Goal: Task Accomplishment & Management: Use online tool/utility

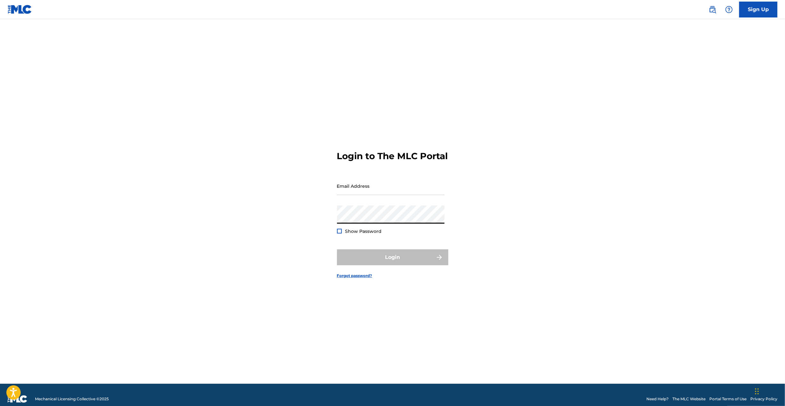
type input "[PERSON_NAME][EMAIL_ADDRESS][PERSON_NAME][DOMAIN_NAME]"
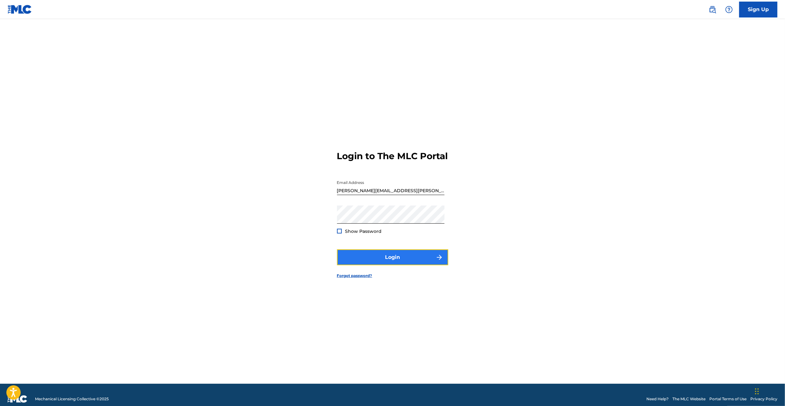
click at [399, 261] on button "Login" at bounding box center [392, 257] width 111 height 16
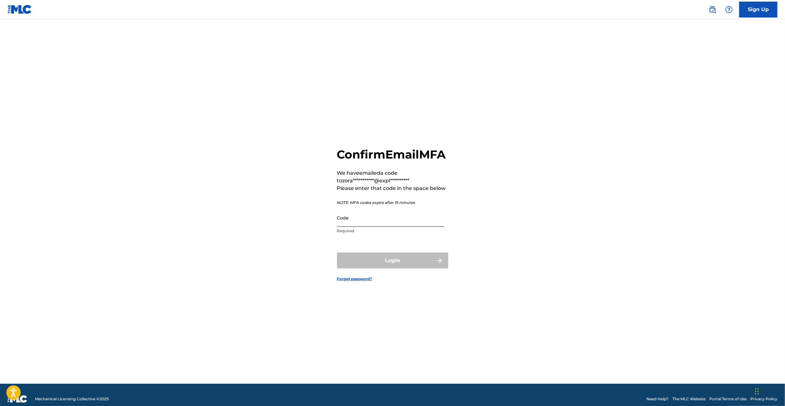
click at [397, 224] on input "Code" at bounding box center [390, 218] width 107 height 18
paste input "134511"
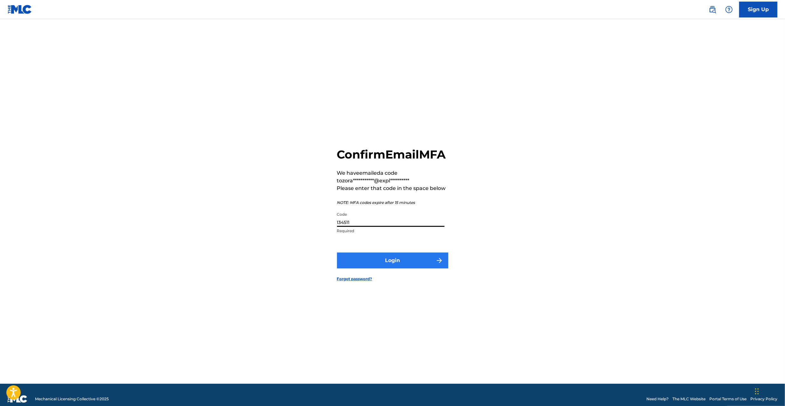
type input "134511"
click at [385, 263] on button "Login" at bounding box center [392, 261] width 111 height 16
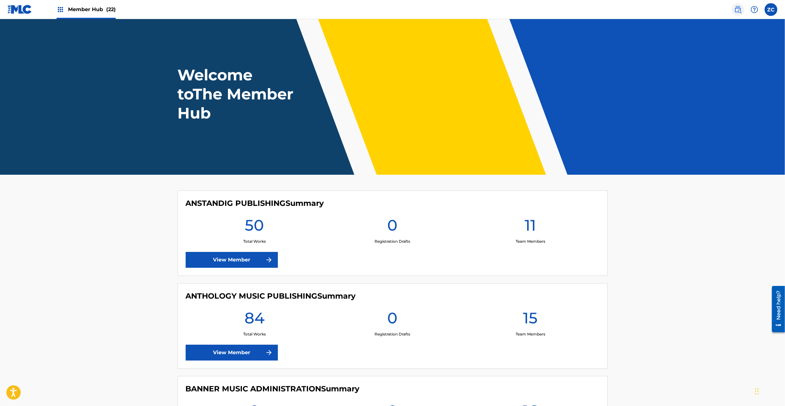
click at [735, 10] on img at bounding box center [738, 10] width 8 height 8
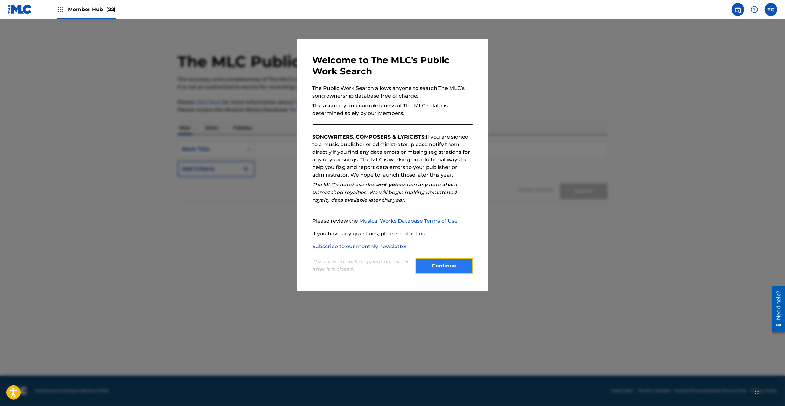
click at [435, 261] on button "Continue" at bounding box center [443, 266] width 57 height 16
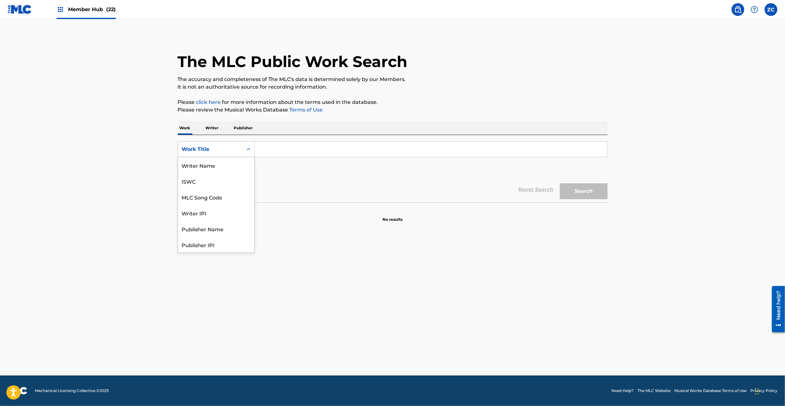
click at [223, 152] on div "Work Title" at bounding box center [210, 150] width 57 height 8
click at [217, 167] on div "MLC Song Code" at bounding box center [216, 165] width 76 height 16
drag, startPoint x: 291, startPoint y: 153, endPoint x: 297, endPoint y: 154, distance: 6.5
click at [291, 153] on input "Search Form" at bounding box center [431, 149] width 352 height 15
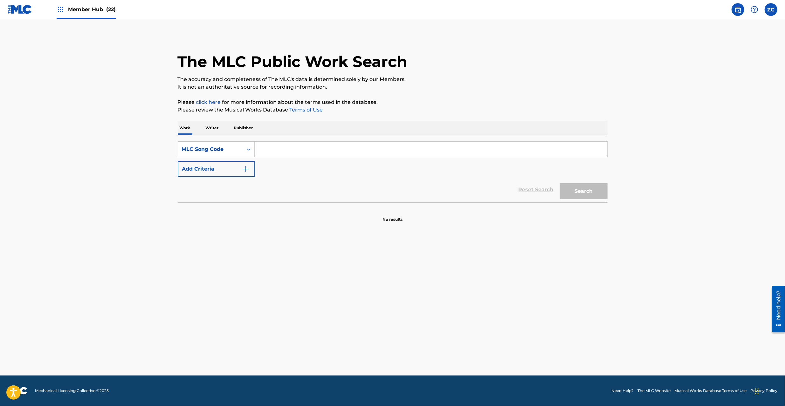
paste input "PJ83H4"
type input "PJ83H4"
click at [571, 192] on button "Search" at bounding box center [584, 191] width 48 height 16
click at [24, 10] on img at bounding box center [20, 9] width 24 height 9
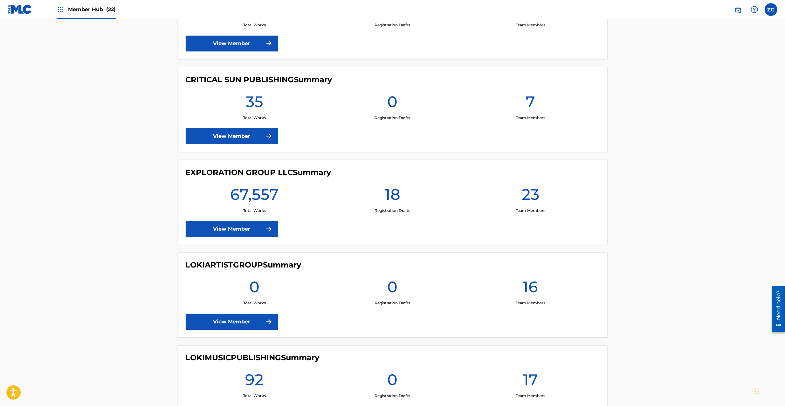
scroll to position [960, 0]
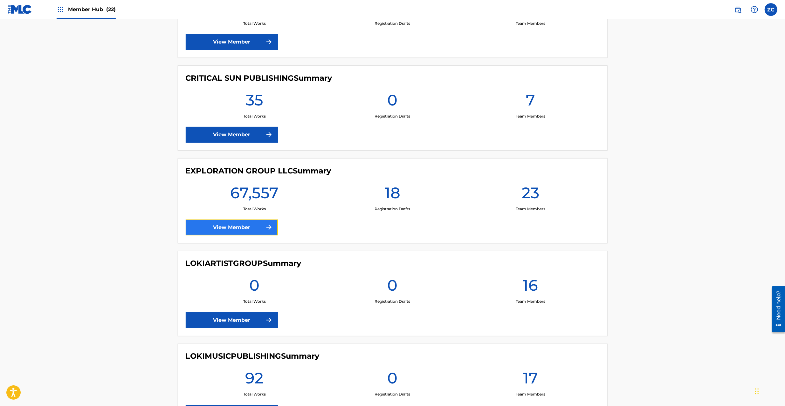
click at [234, 231] on link "View Member" at bounding box center [232, 228] width 92 height 16
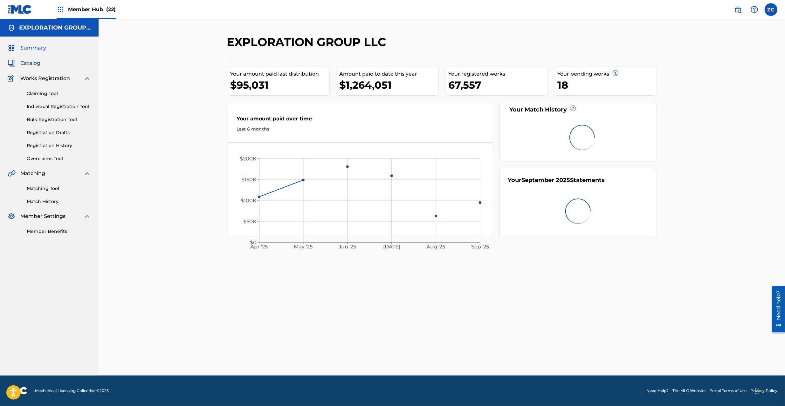
click at [36, 62] on span "Catalog" at bounding box center [30, 63] width 20 height 8
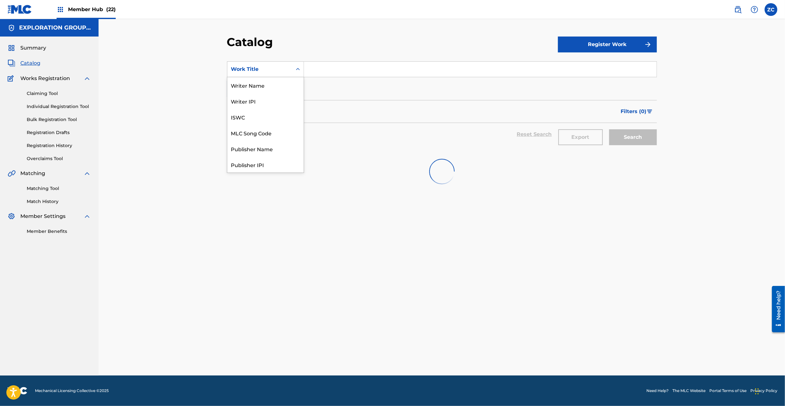
click at [273, 72] on div "Work Title" at bounding box center [259, 69] width 57 height 8
click at [265, 131] on div "MLC Song Code" at bounding box center [265, 133] width 76 height 16
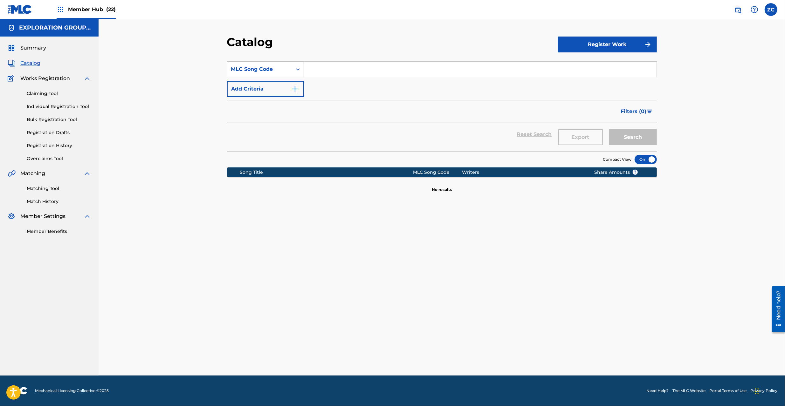
click at [333, 71] on input "Search Form" at bounding box center [480, 69] width 352 height 15
paste input "PJ83H4"
type input "PJ83H4"
click at [636, 138] on button "Search" at bounding box center [633, 137] width 48 height 16
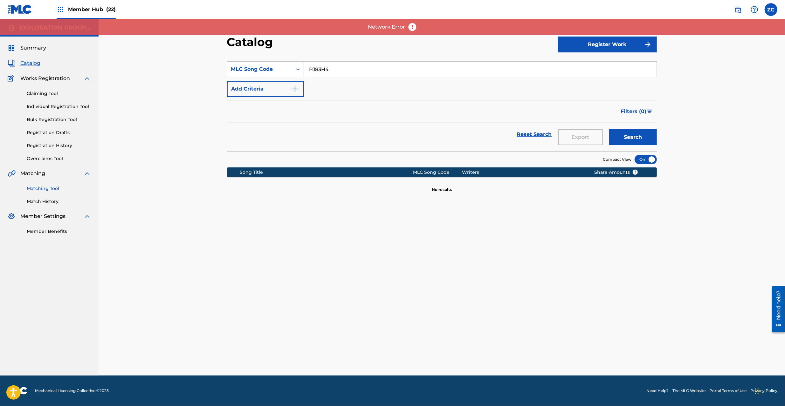
click at [52, 188] on link "Matching Tool" at bounding box center [59, 188] width 64 height 7
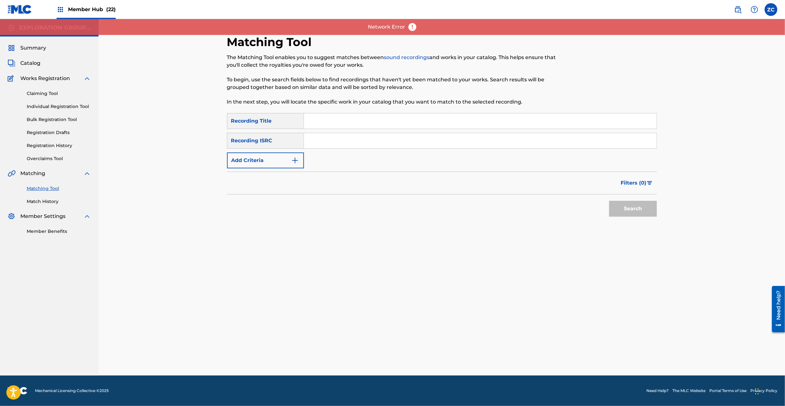
click at [330, 151] on div "SearchWithCriteriab58bbd7b-139d-4465-aa46-02c5e0602039 Recording Title SearchWi…" at bounding box center [442, 140] width 430 height 55
click at [341, 142] on input "Search Form" at bounding box center [480, 140] width 352 height 15
paste input "JPC201600317"
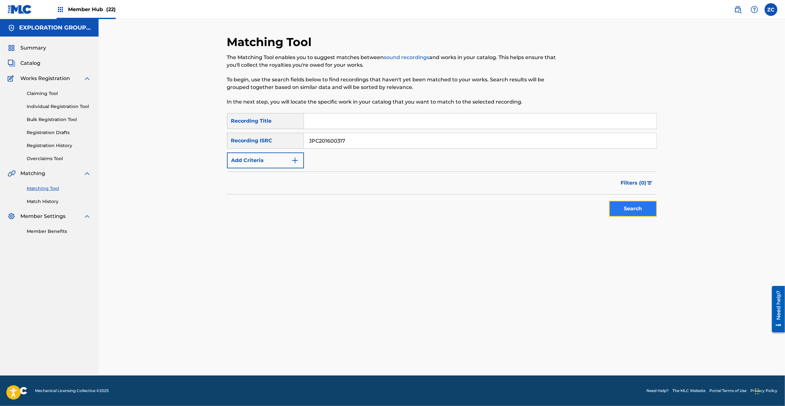
click at [652, 211] on button "Search" at bounding box center [633, 209] width 48 height 16
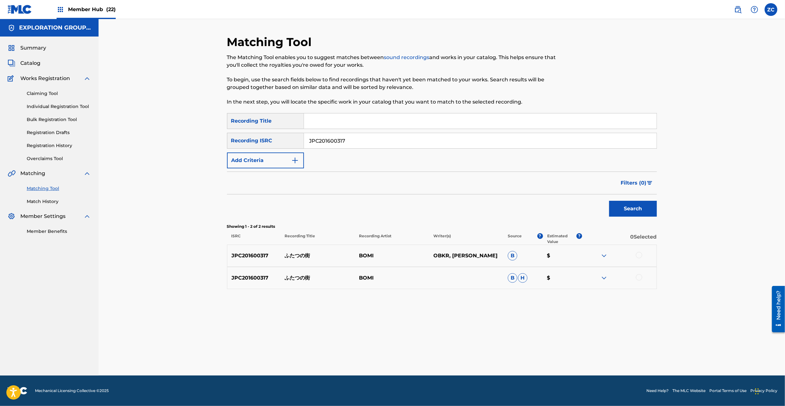
click at [371, 140] on input "JPC201600317" at bounding box center [480, 140] width 352 height 15
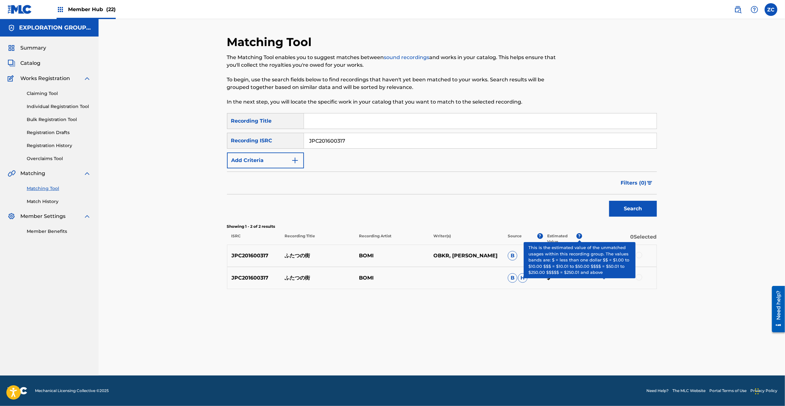
paste input "HA8H13"
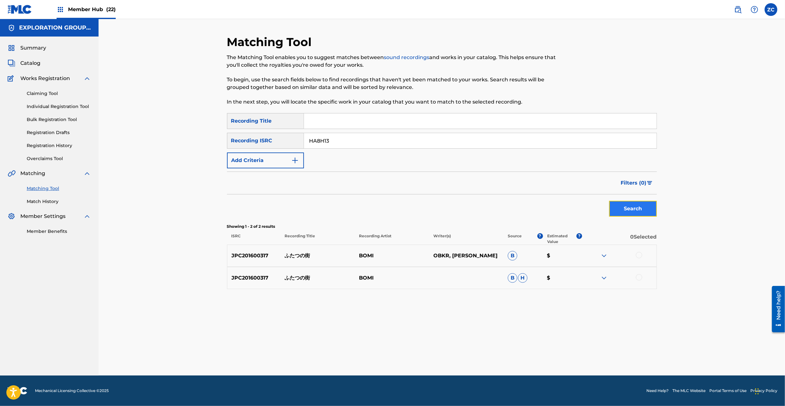
click at [634, 209] on button "Search" at bounding box center [633, 209] width 48 height 16
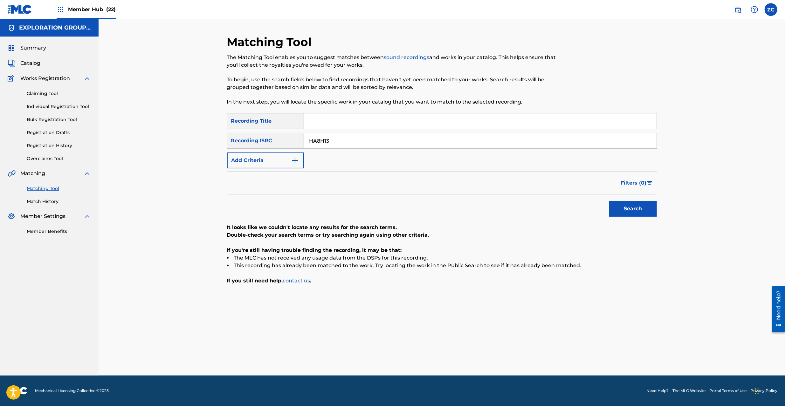
click at [376, 141] on input "HA8H13" at bounding box center [480, 140] width 352 height 15
paste input "JPH491423107"
click at [644, 212] on button "Search" at bounding box center [633, 209] width 48 height 16
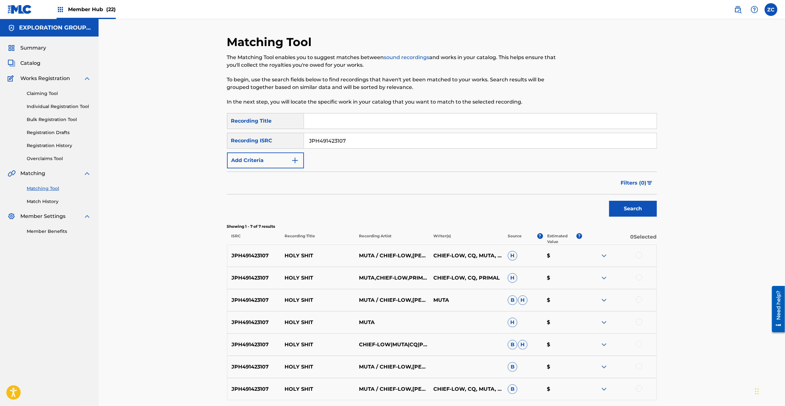
click at [348, 145] on input "JPH491423107" at bounding box center [480, 140] width 352 height 15
paste input "923069"
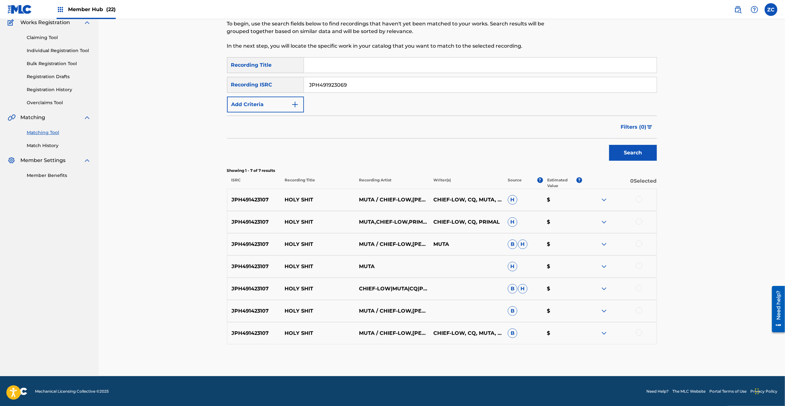
scroll to position [57, 0]
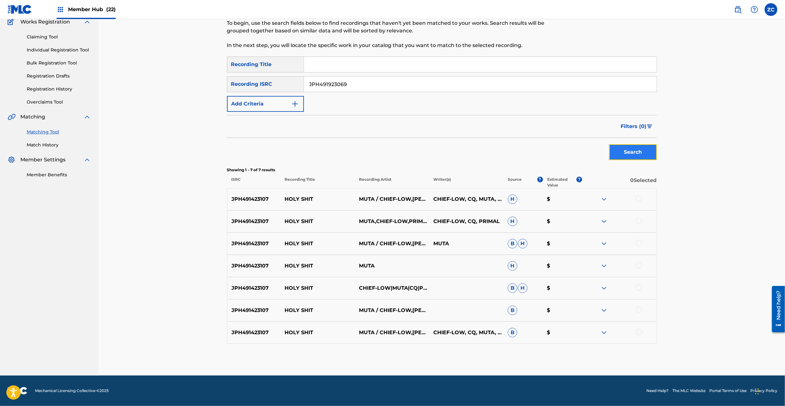
click at [632, 156] on button "Search" at bounding box center [633, 152] width 48 height 16
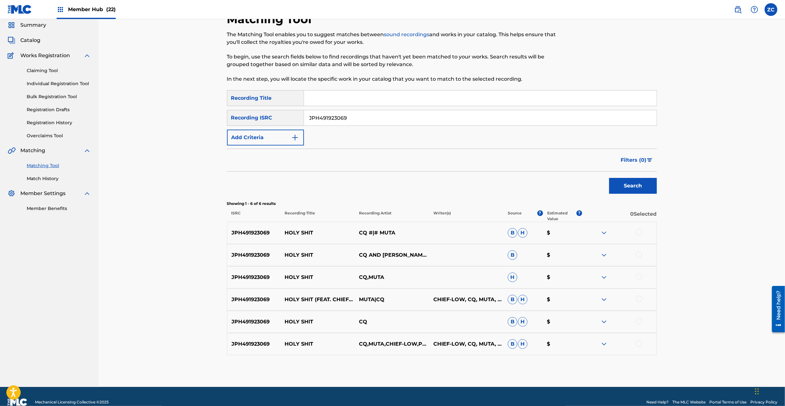
scroll to position [34, 0]
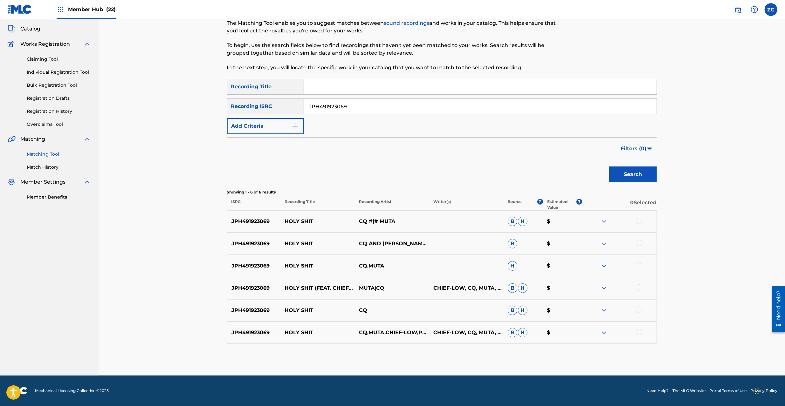
click at [349, 107] on input "JPH491923069" at bounding box center [480, 106] width 352 height 15
paste input "C201600317"
type input "JPC201600317"
drag, startPoint x: 626, startPoint y: 176, endPoint x: 535, endPoint y: 147, distance: 96.0
click at [626, 173] on button "Search" at bounding box center [633, 175] width 48 height 16
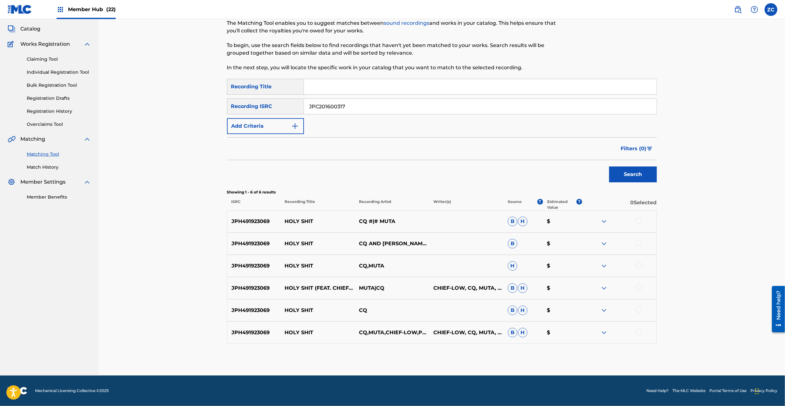
scroll to position [0, 0]
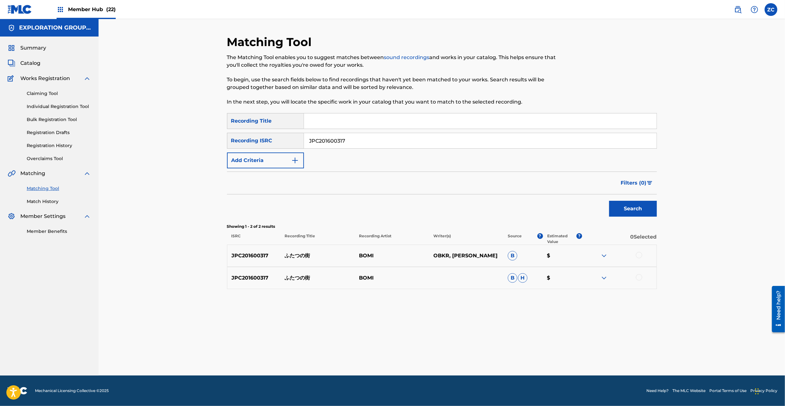
click at [638, 256] on div at bounding box center [639, 255] width 6 height 6
click at [638, 278] on div at bounding box center [639, 277] width 6 height 6
click at [454, 355] on button "Match 2 Groups" at bounding box center [447, 354] width 70 height 16
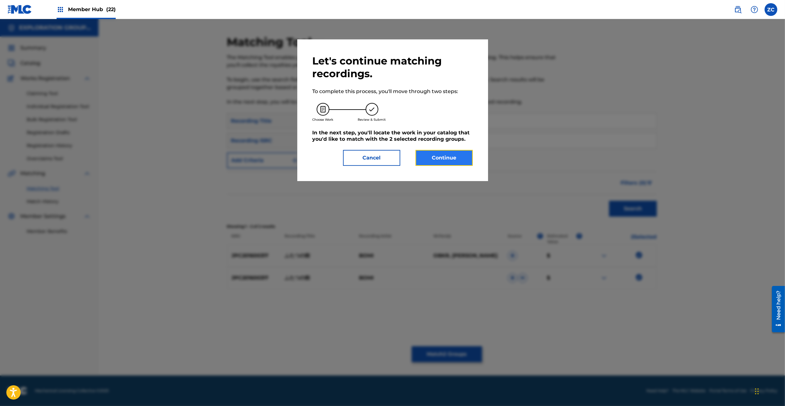
click at [434, 156] on button "Continue" at bounding box center [443, 158] width 57 height 16
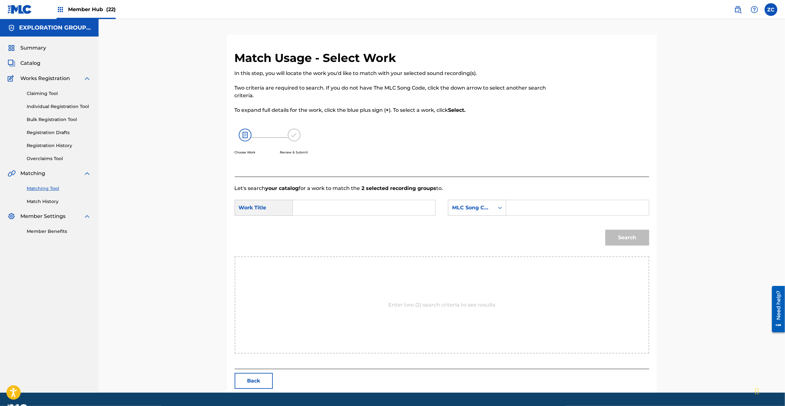
drag, startPoint x: 372, startPoint y: 206, endPoint x: 332, endPoint y: 205, distance: 39.4
click at [372, 205] on input "Search Form" at bounding box center [364, 207] width 132 height 15
paste input "Futatsuno Machi FI0NA0"
click at [376, 206] on input "Futatsuno Machi FI0NA0" at bounding box center [364, 207] width 132 height 15
click at [376, 206] on input "Futatsuno Machi" at bounding box center [364, 207] width 132 height 15
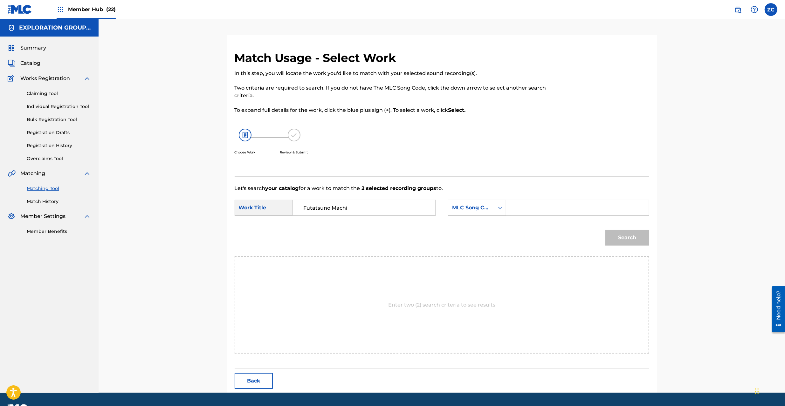
type input "Futatsuno Machi"
click at [559, 214] on input "Search Form" at bounding box center [577, 207] width 132 height 15
paste input "FI0NA0"
type input "FI0NA0"
click at [635, 236] on button "Search" at bounding box center [627, 238] width 44 height 16
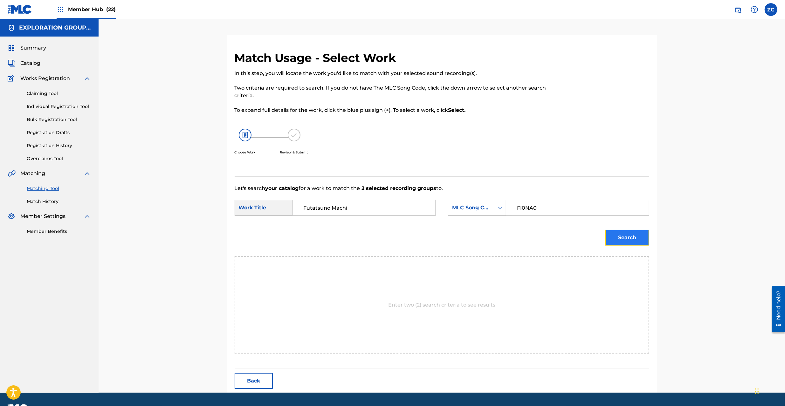
click at [636, 233] on button "Search" at bounding box center [627, 238] width 44 height 16
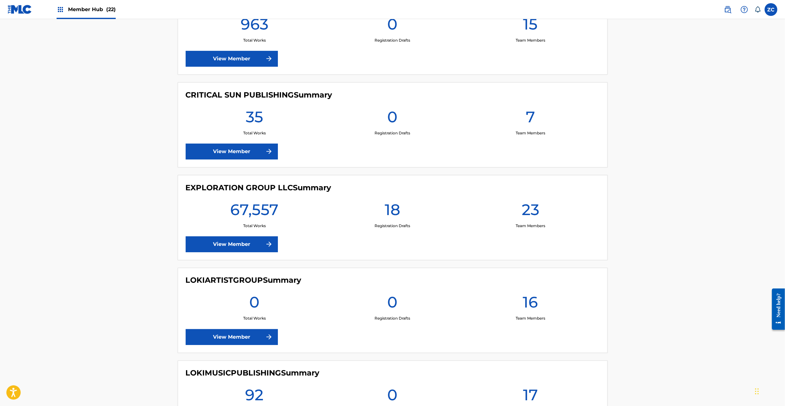
scroll to position [1017, 0]
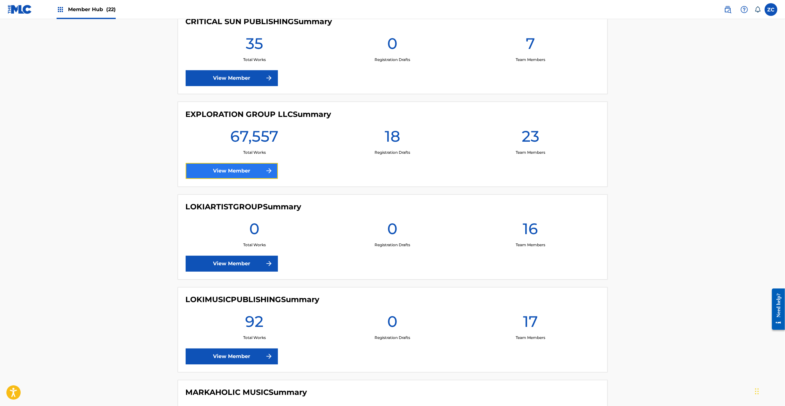
click at [230, 177] on link "View Member" at bounding box center [232, 171] width 92 height 16
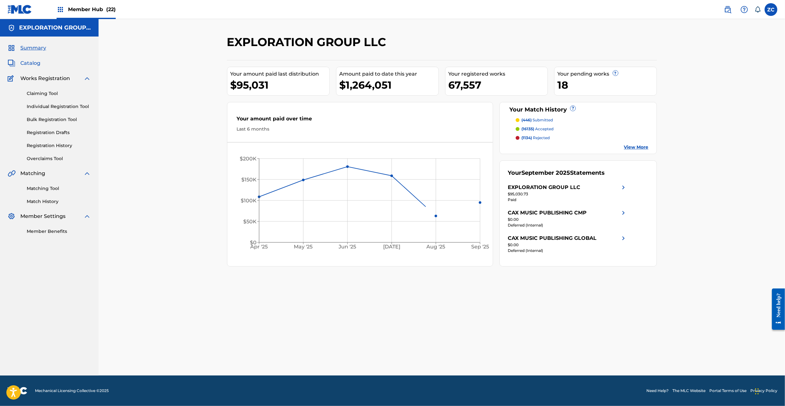
click at [37, 63] on span "Catalog" at bounding box center [30, 63] width 20 height 8
